Goal: Task Accomplishment & Management: Use online tool/utility

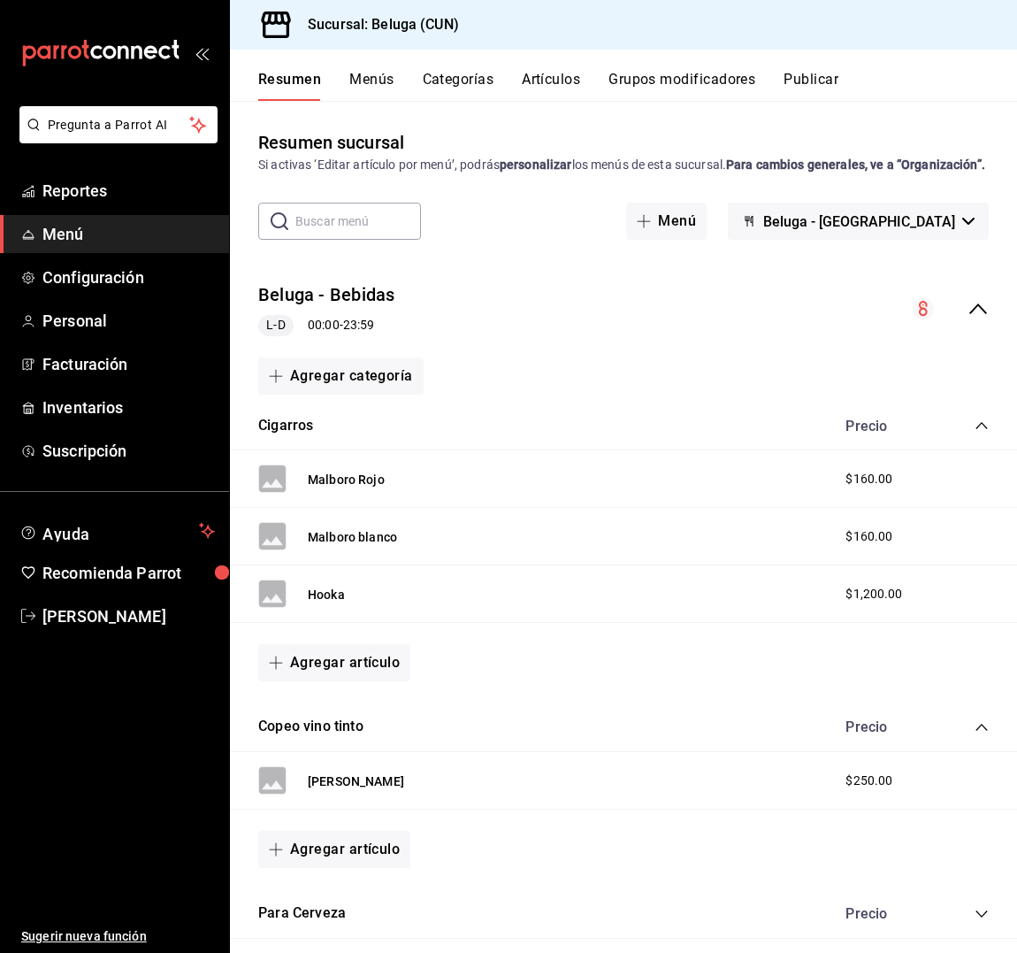
click at [630, 306] on div "Beluga - Bebidas L-D 00:00 - 23:59" at bounding box center [623, 309] width 787 height 82
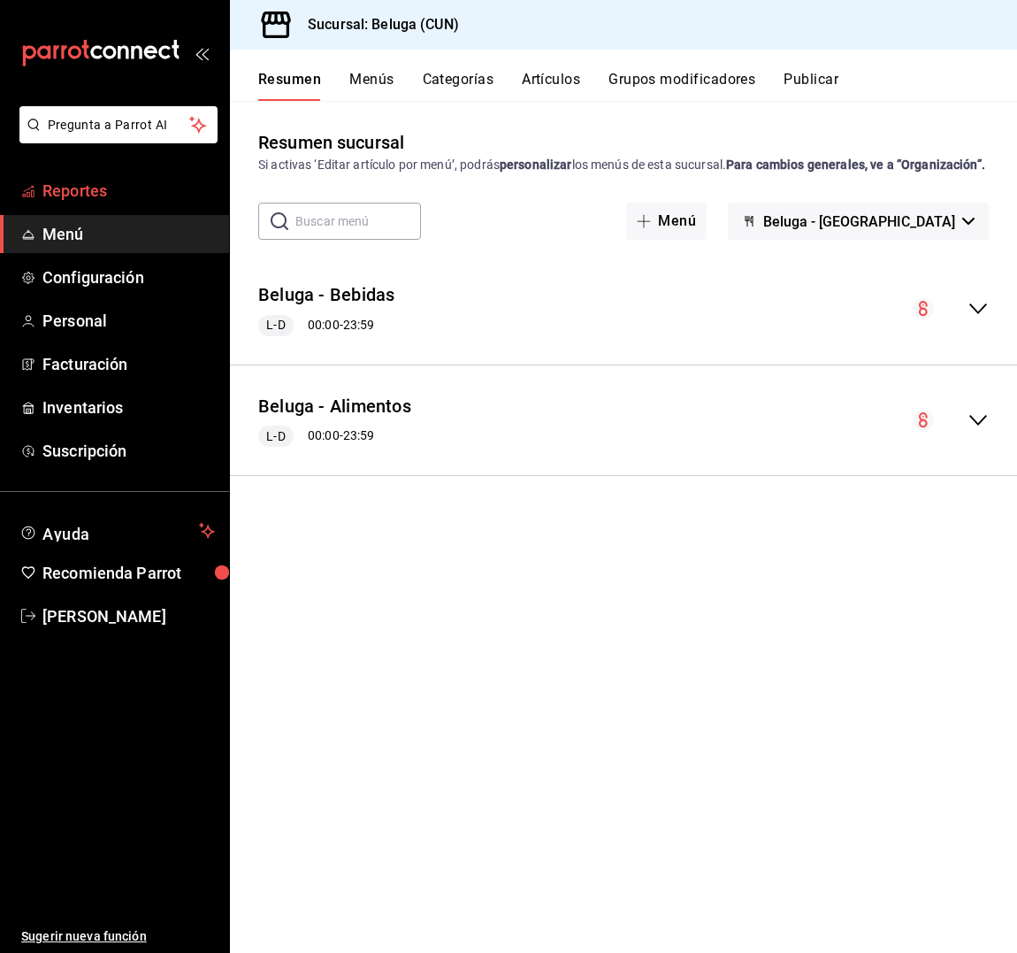
click at [88, 193] on span "Reportes" at bounding box center [128, 191] width 172 height 24
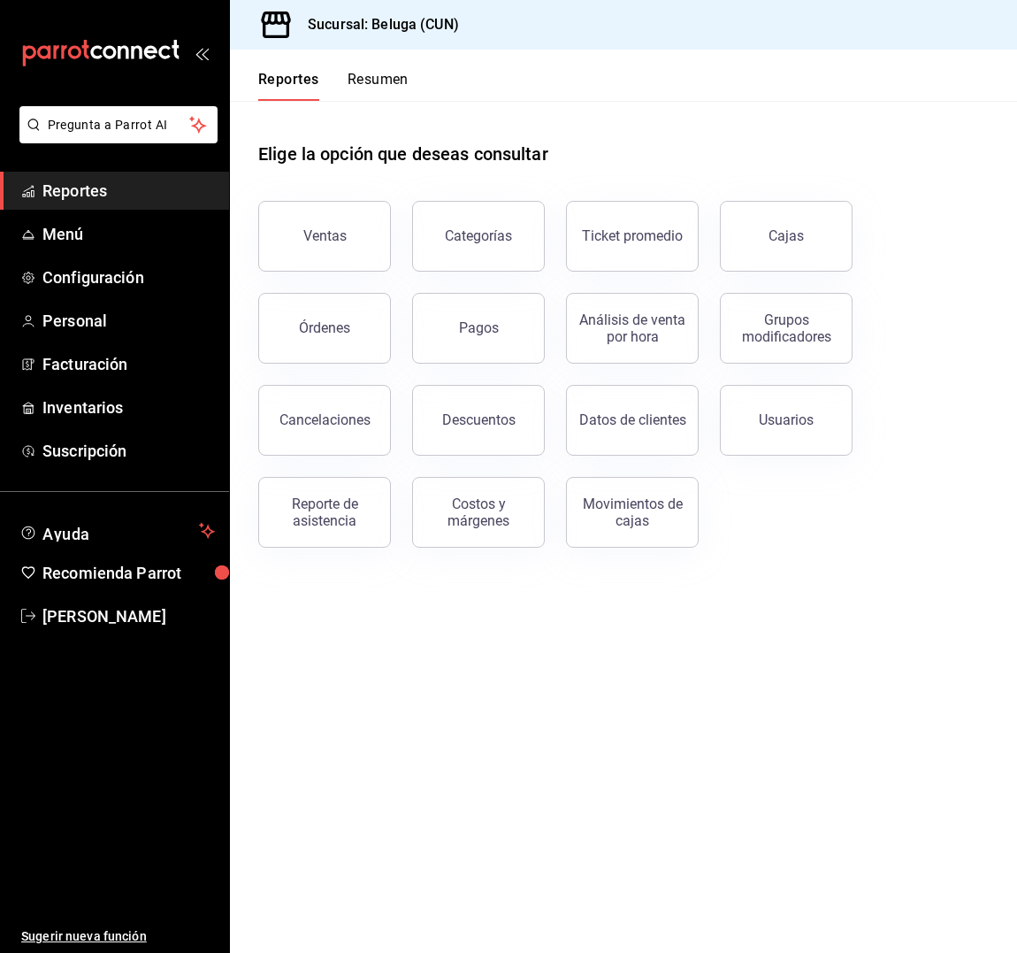
click at [398, 251] on div "Categorías" at bounding box center [468, 226] width 154 height 92
click at [372, 244] on button "Ventas" at bounding box center [324, 236] width 133 height 71
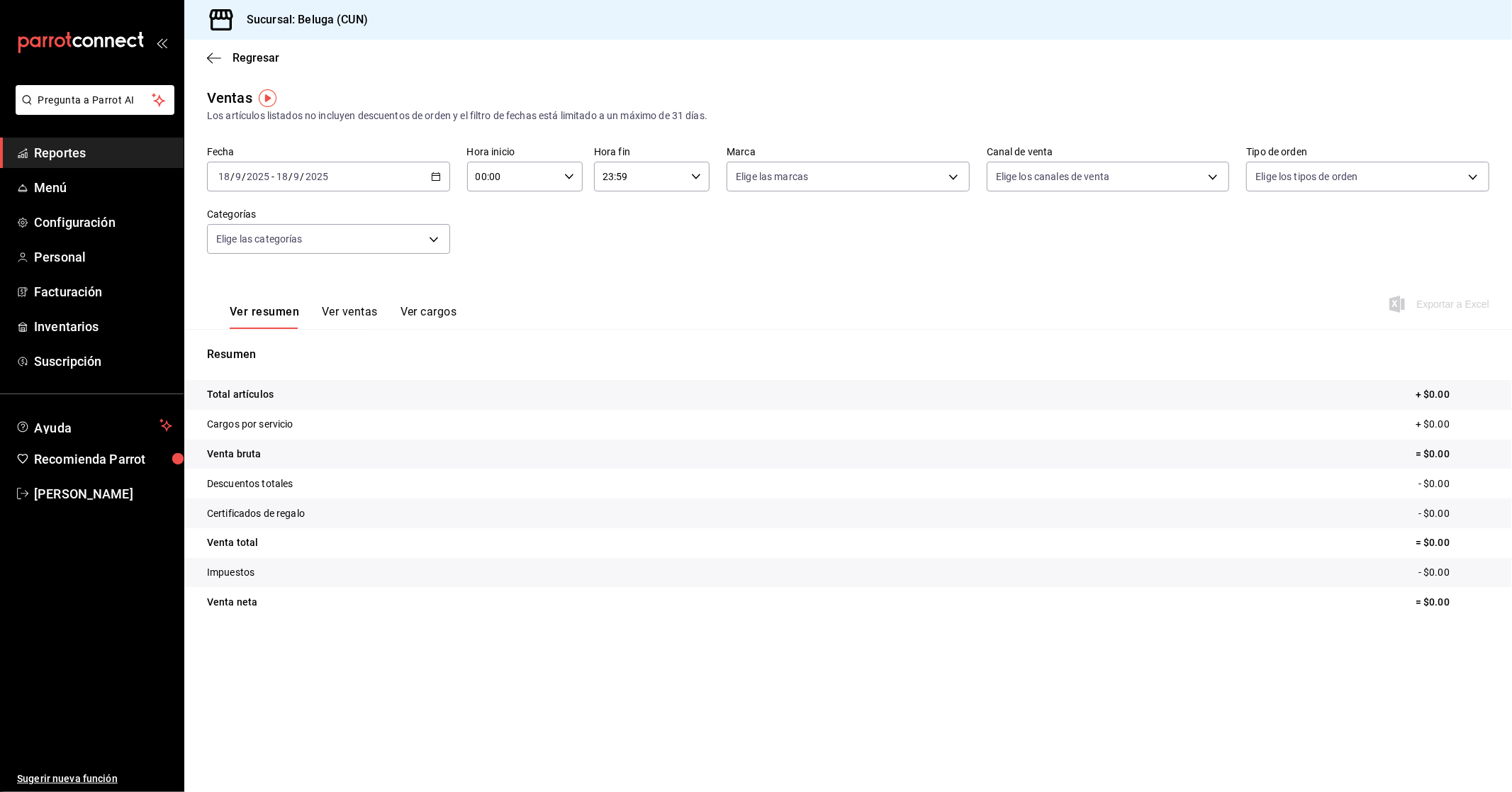
drag, startPoint x: 444, startPoint y: 180, endPoint x: 455, endPoint y: 181, distance: 11.0
click at [444, 180] on div "[DATE] [DATE] - [DATE] [DATE]" at bounding box center [328, 176] width 243 height 30
click at [320, 335] on li "Rango de fechas" at bounding box center [273, 347] width 132 height 32
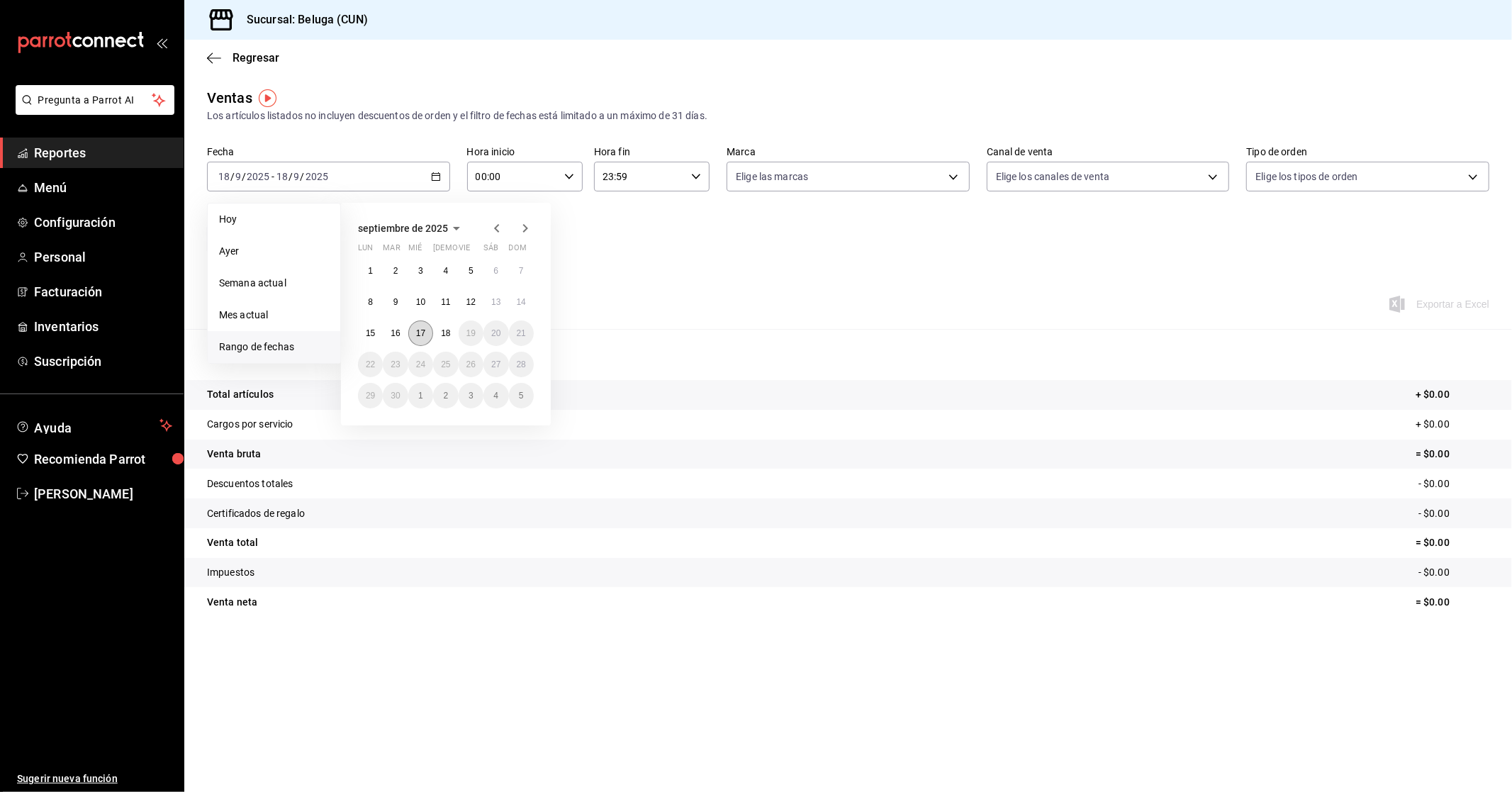
click at [421, 333] on abbr "17" at bounding box center [420, 333] width 9 height 10
click at [446, 331] on abbr "18" at bounding box center [445, 333] width 9 height 10
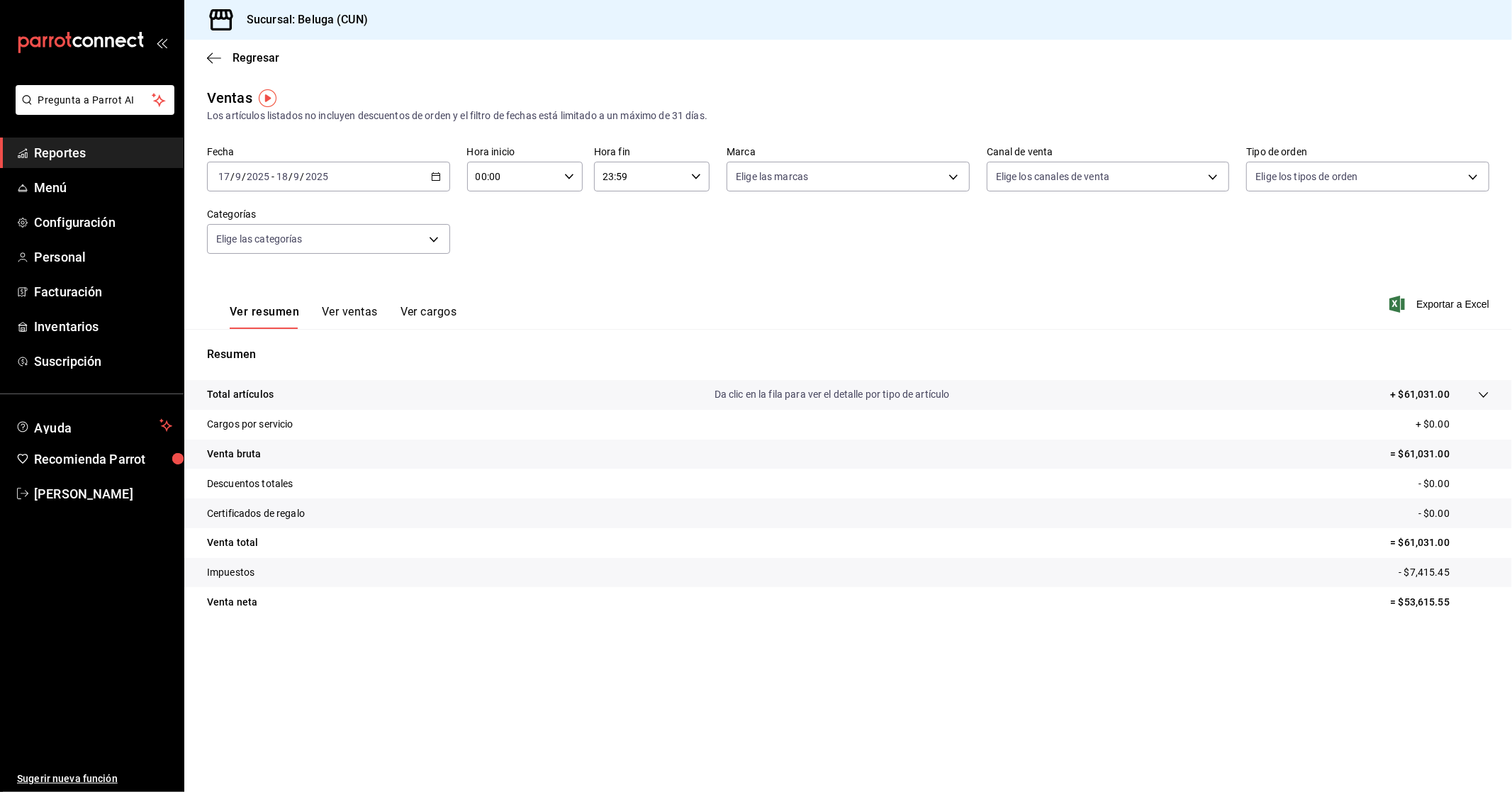
click at [583, 177] on div "Hora inicio 00:00 Hora inicio Hora fin 23:59 Hora fin" at bounding box center [588, 168] width 243 height 46
click at [571, 176] on icon "button" at bounding box center [569, 176] width 10 height 10
drag, startPoint x: 500, startPoint y: 238, endPoint x: 514, endPoint y: 240, distance: 14.1
click at [500, 237] on span "10" at bounding box center [496, 239] width 35 height 11
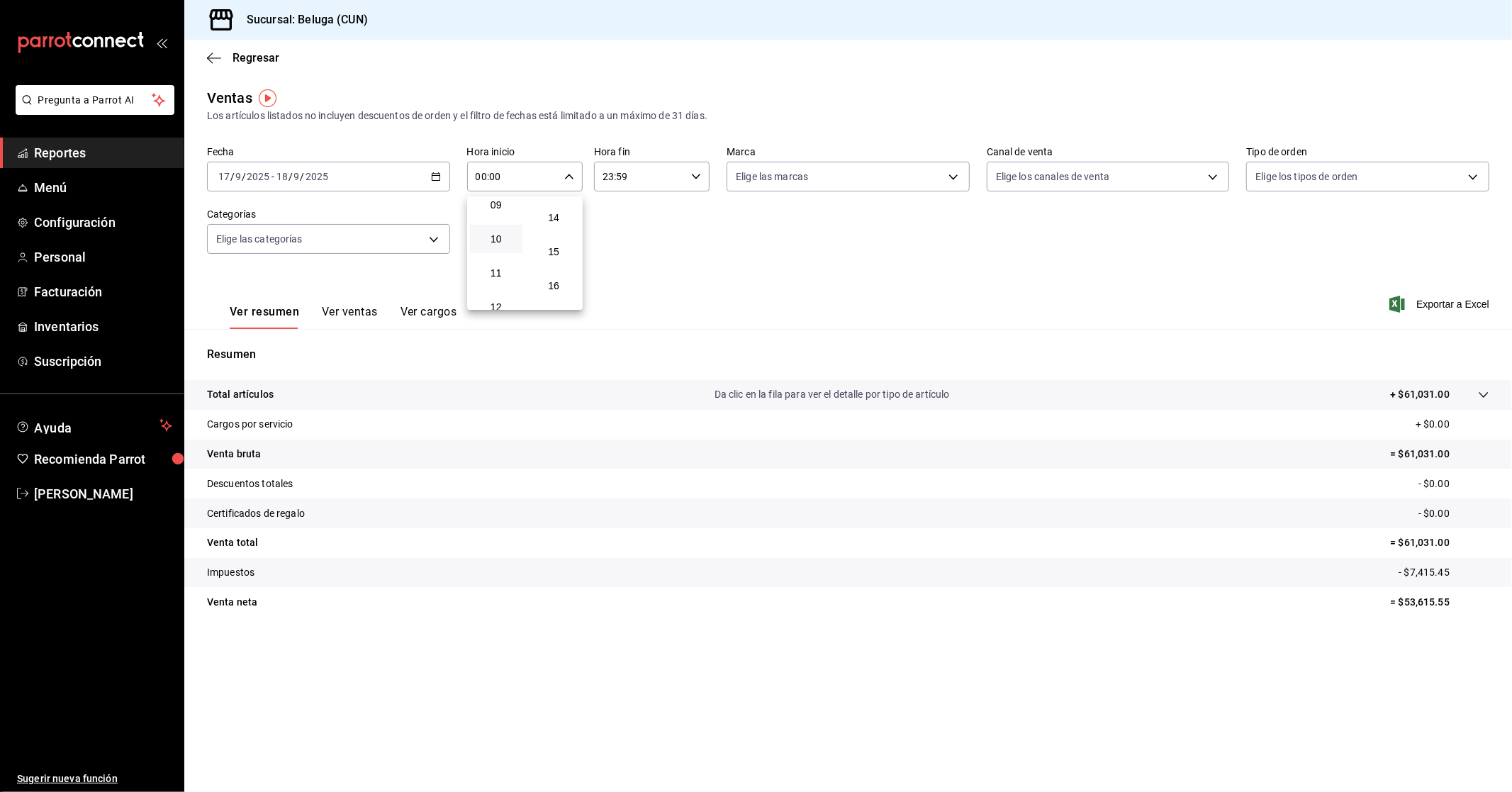
type input "10:00"
click at [665, 176] on div at bounding box center [756, 396] width 1512 height 792
click at [688, 177] on div "23:59 Hora fin" at bounding box center [651, 176] width 115 height 30
click at [621, 206] on span "04" at bounding box center [623, 205] width 35 height 11
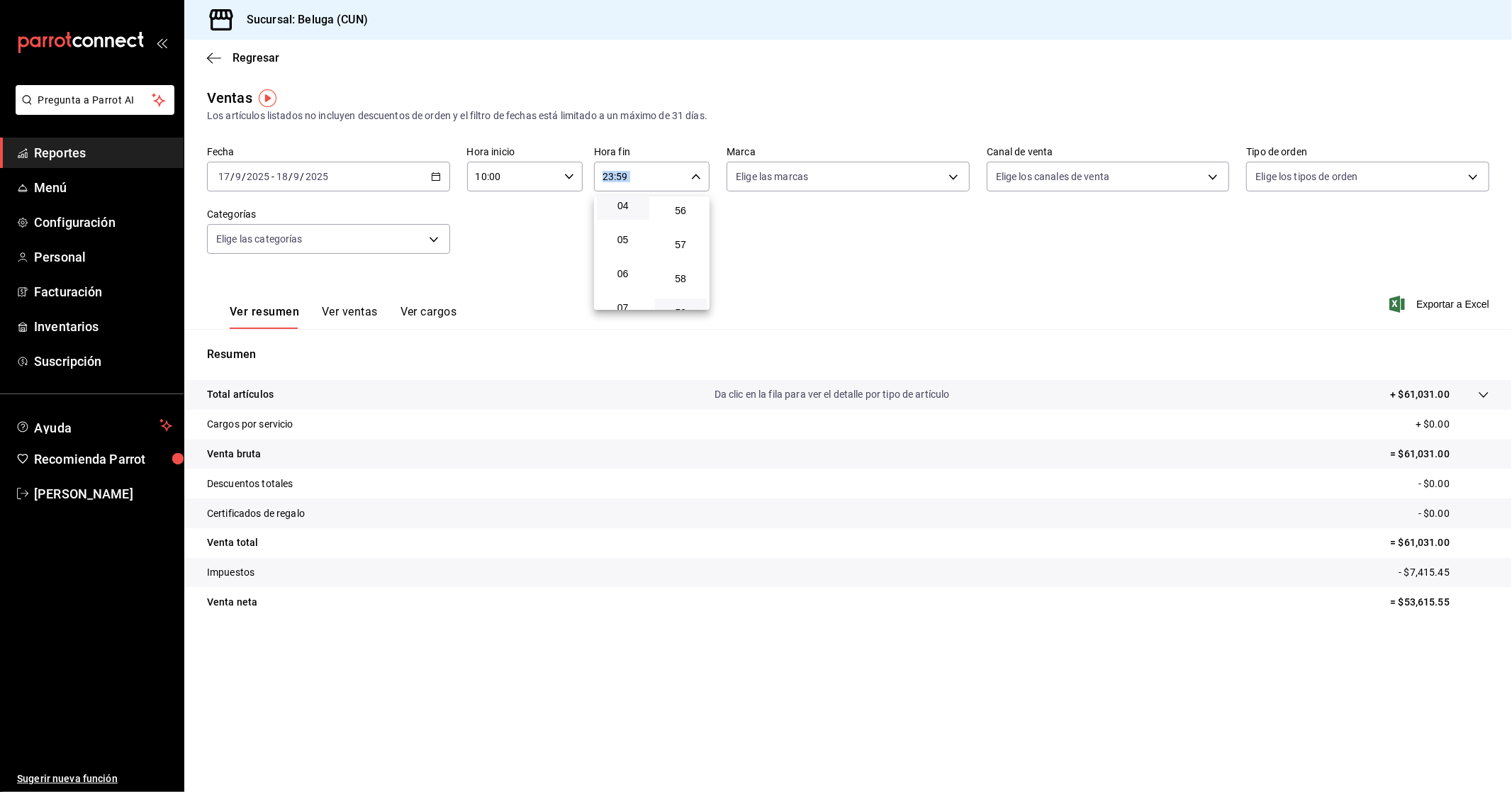
type input "04:59"
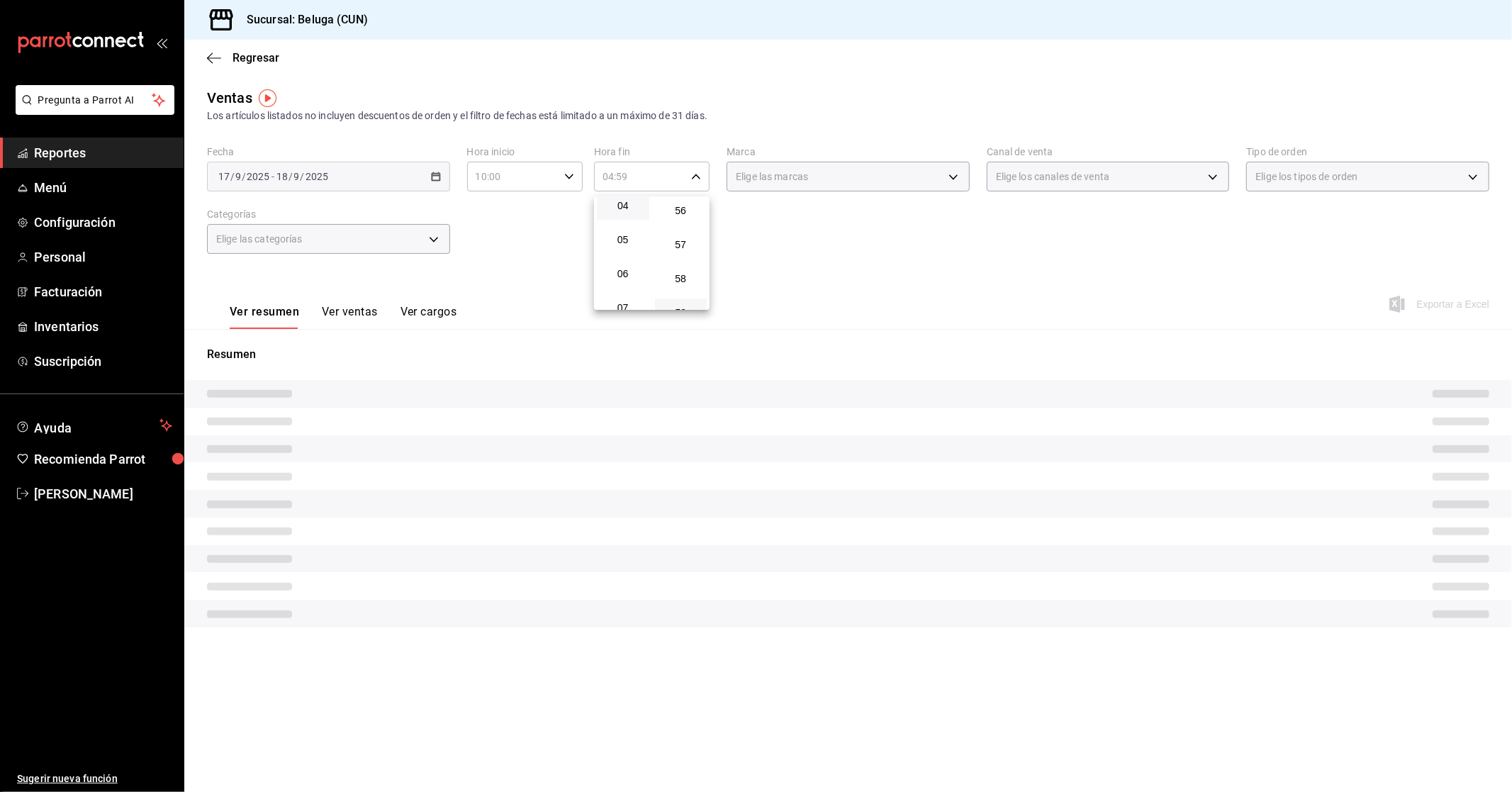
click at [539, 240] on div at bounding box center [756, 396] width 1512 height 792
